Goal: Information Seeking & Learning: Learn about a topic

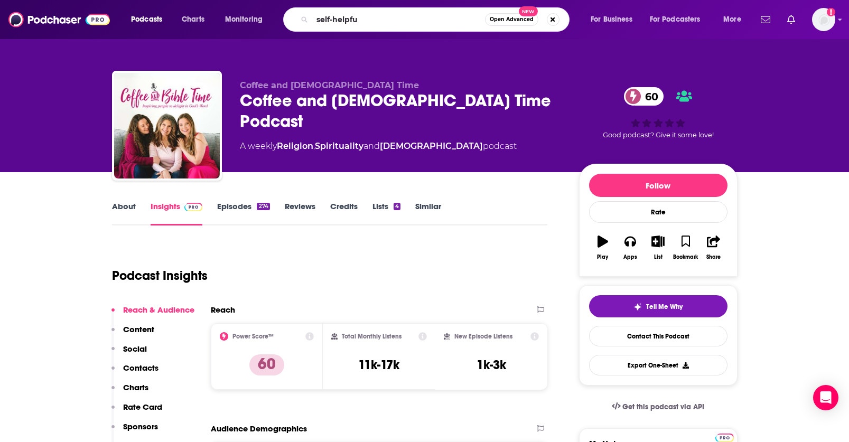
type input "self-helpful"
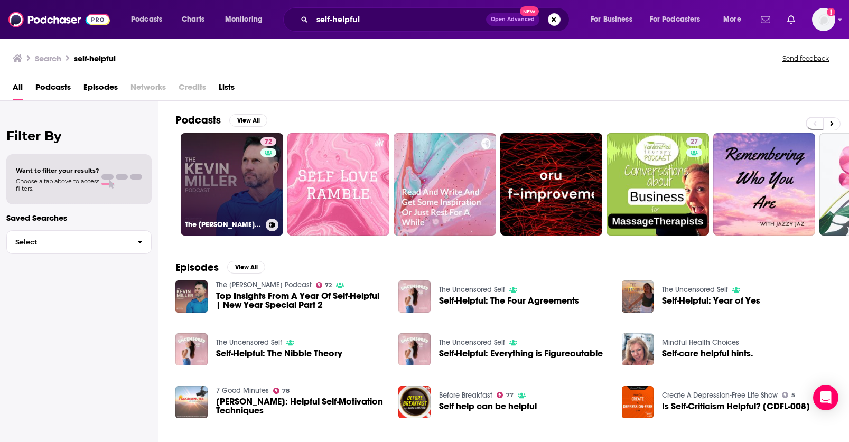
click at [237, 191] on link "72 The [PERSON_NAME] Podcast" at bounding box center [232, 184] width 103 height 103
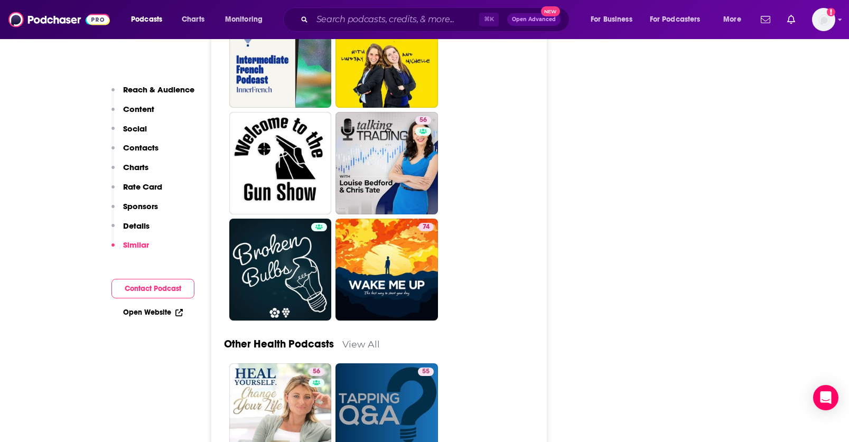
scroll to position [4421, 0]
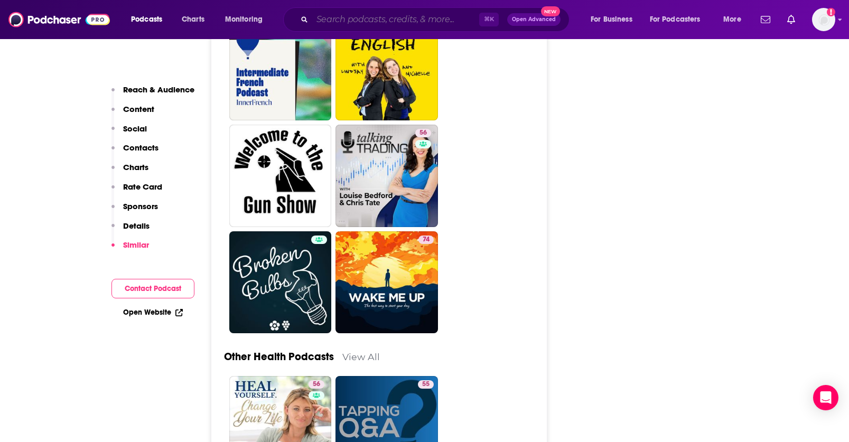
click at [371, 24] on input "Search podcasts, credits, & more..." at bounding box center [395, 19] width 167 height 17
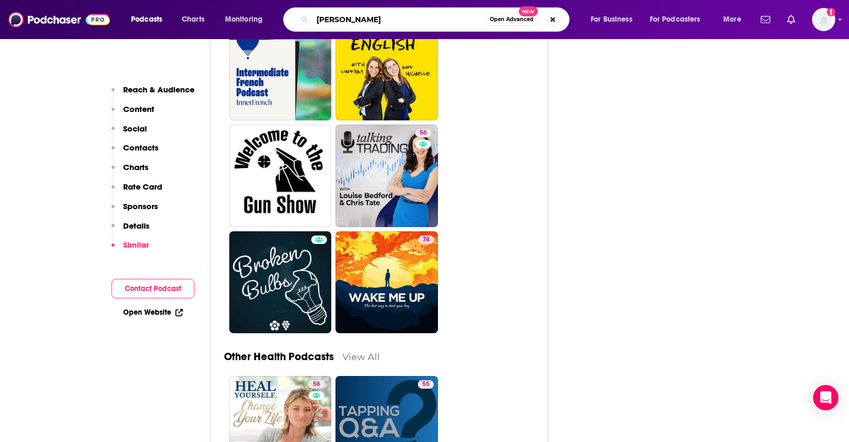
type input "[PERSON_NAME]"
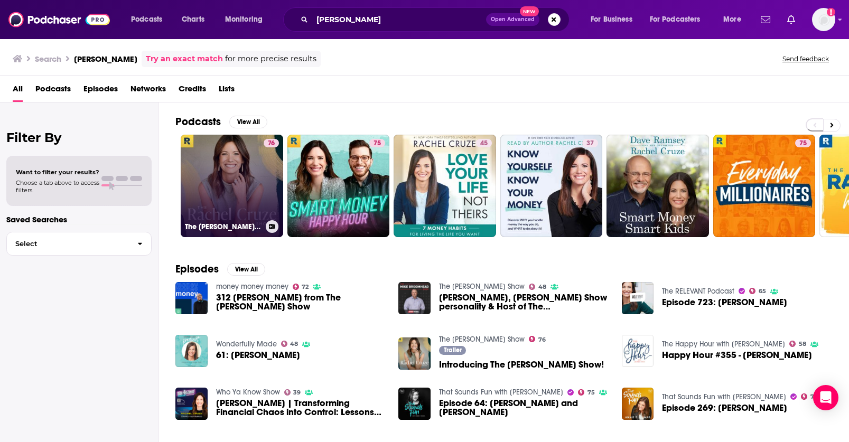
click at [251, 186] on link "76 The [PERSON_NAME] Show" at bounding box center [232, 186] width 103 height 103
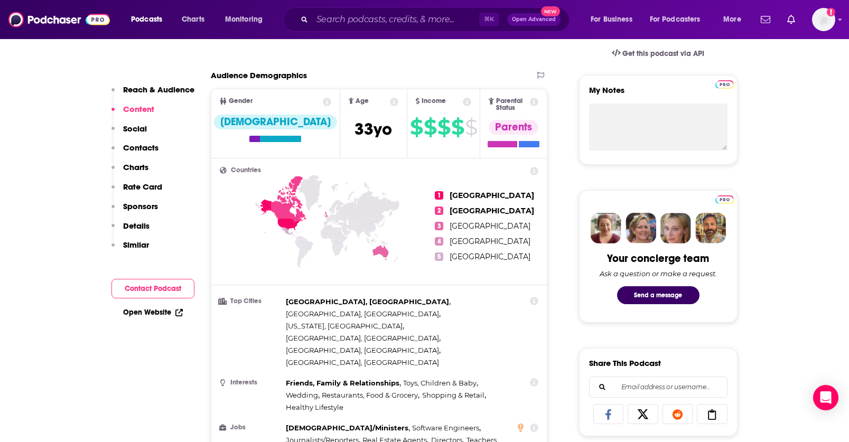
scroll to position [337, 0]
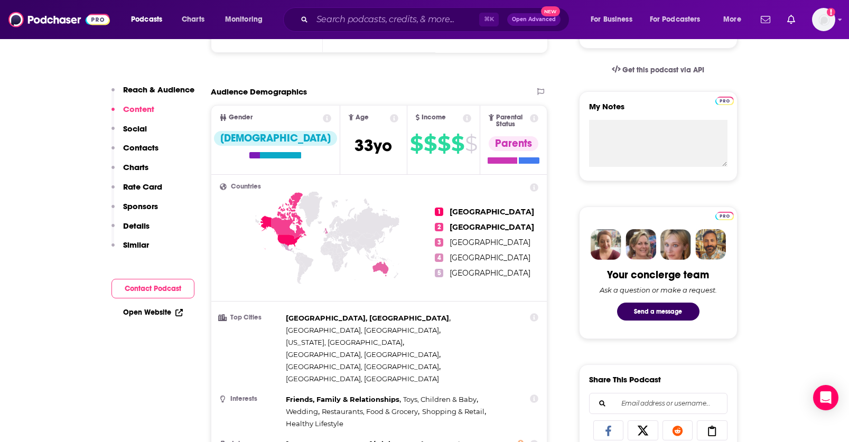
click at [137, 109] on p "Content" at bounding box center [138, 109] width 31 height 10
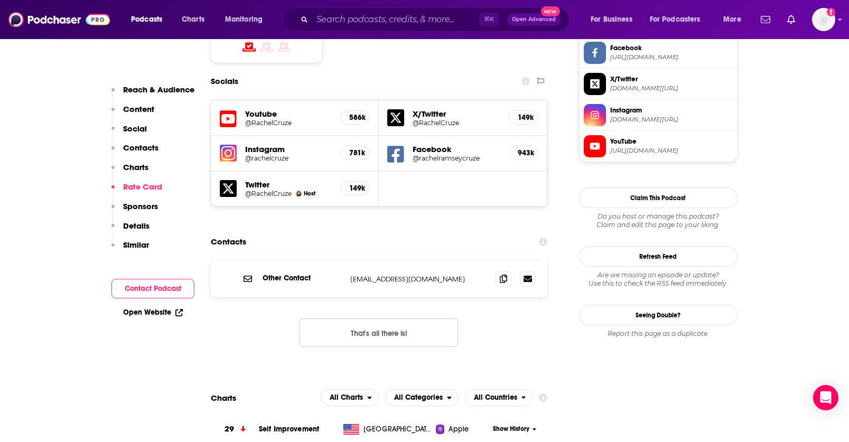
scroll to position [0, 0]
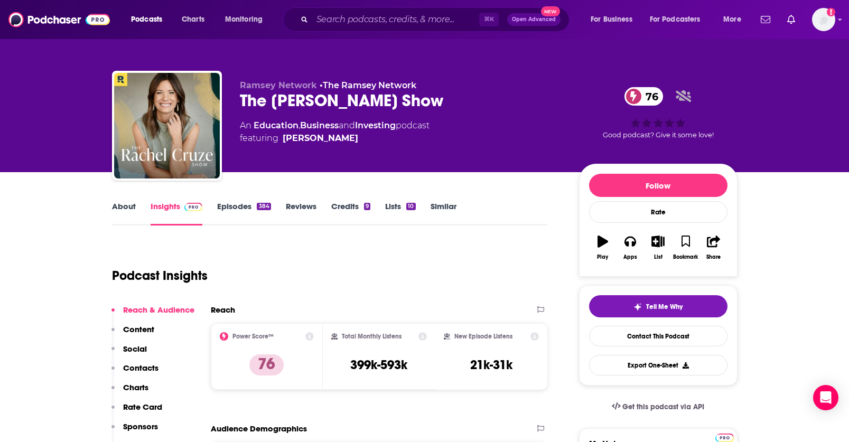
click at [123, 206] on link "About" at bounding box center [124, 213] width 24 height 24
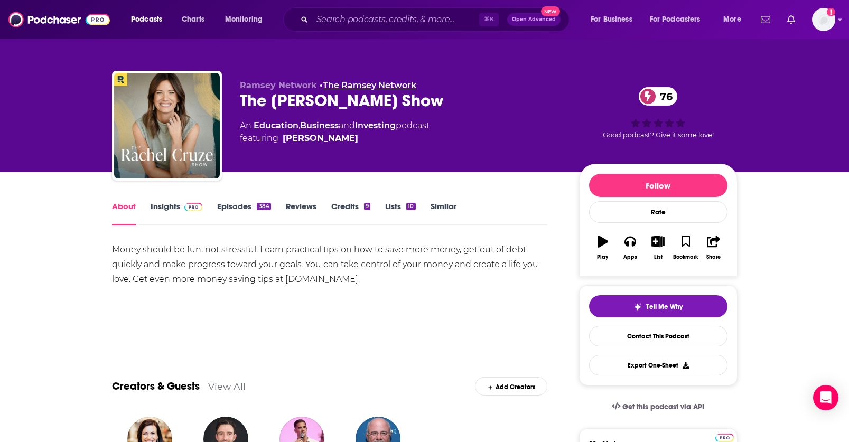
click at [348, 87] on link "The Ramsey Network" at bounding box center [370, 85] width 94 height 10
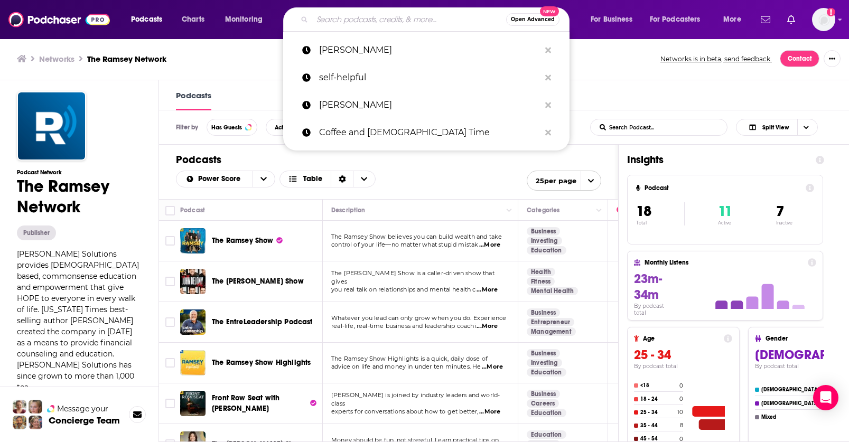
click at [341, 17] on input "Search podcasts, credits, & more..." at bounding box center [409, 19] width 194 height 17
